Goal: Task Accomplishment & Management: Use online tool/utility

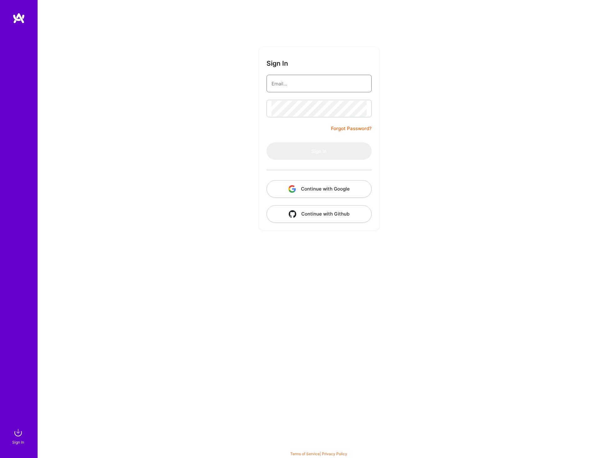
type input "souvik.basu@shoonya.ca"
click at [332, 154] on button "Sign In" at bounding box center [319, 151] width 105 height 18
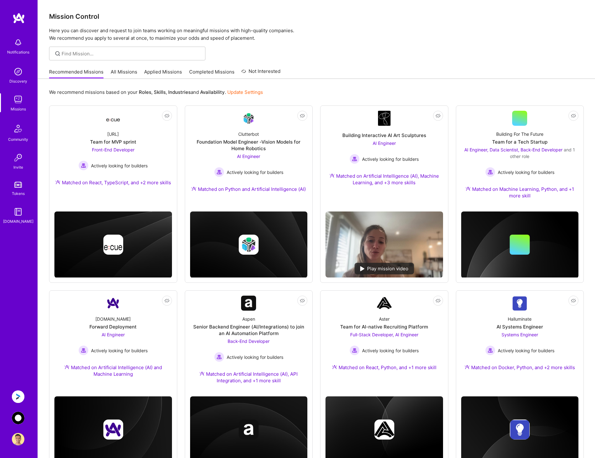
click at [21, 420] on img at bounding box center [18, 418] width 13 height 13
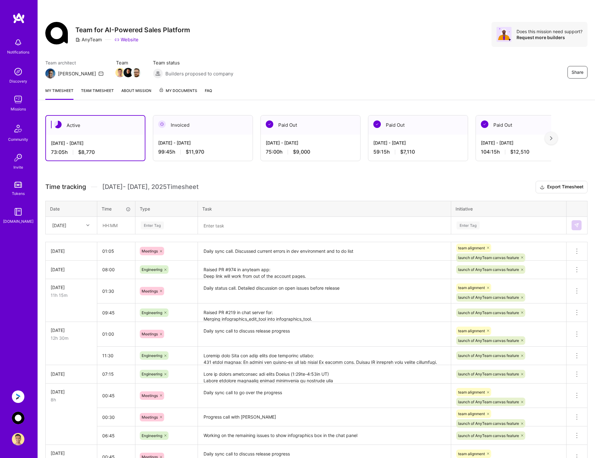
click at [18, 393] on img at bounding box center [18, 396] width 13 height 13
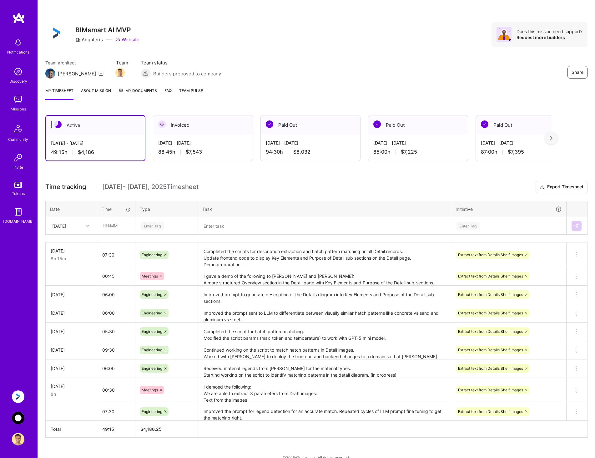
scroll to position [10, 0]
